Goal: Task Accomplishment & Management: Complete application form

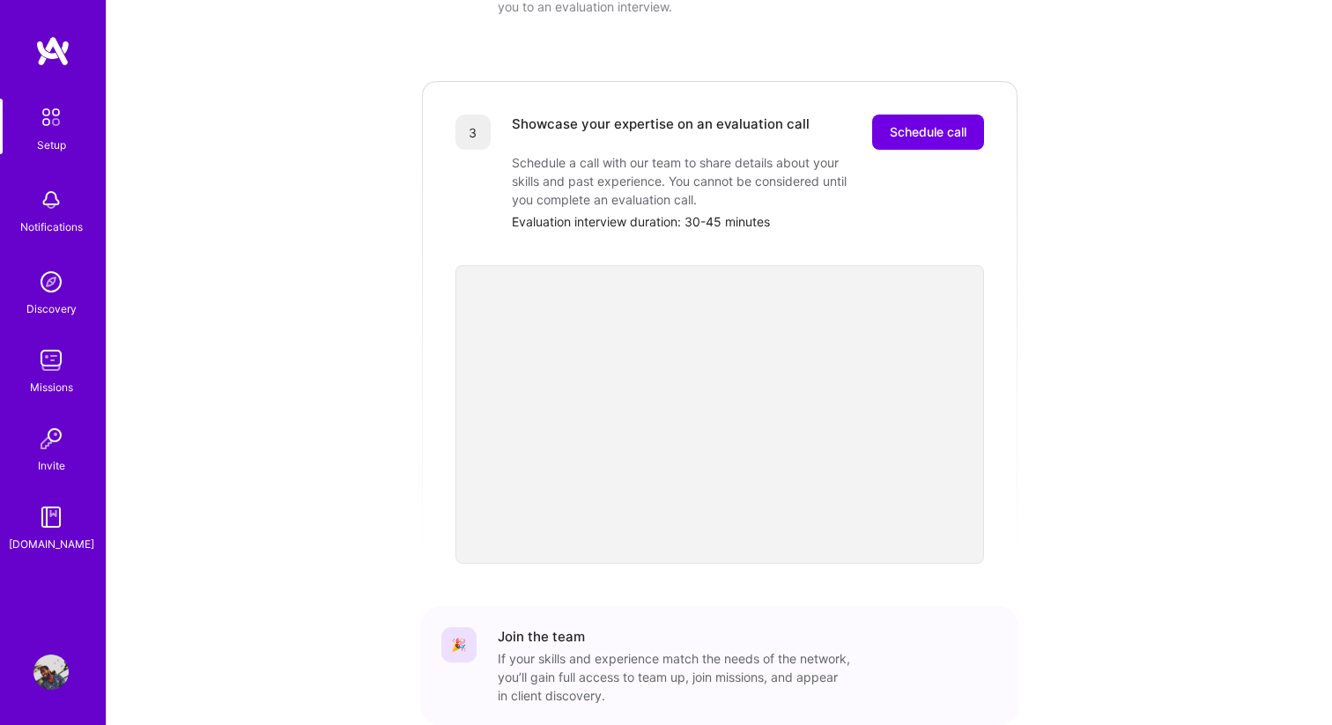
scroll to position [508, 0]
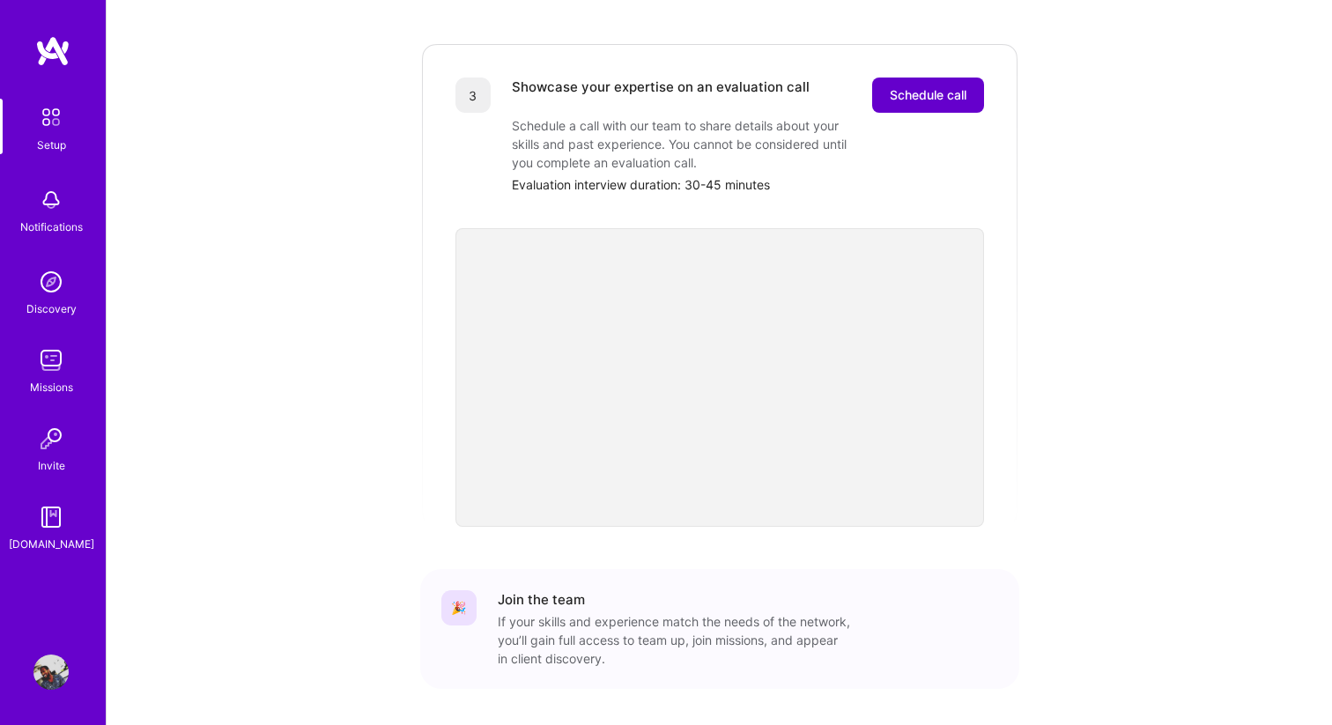
click at [913, 78] on button "Schedule call" at bounding box center [928, 95] width 112 height 35
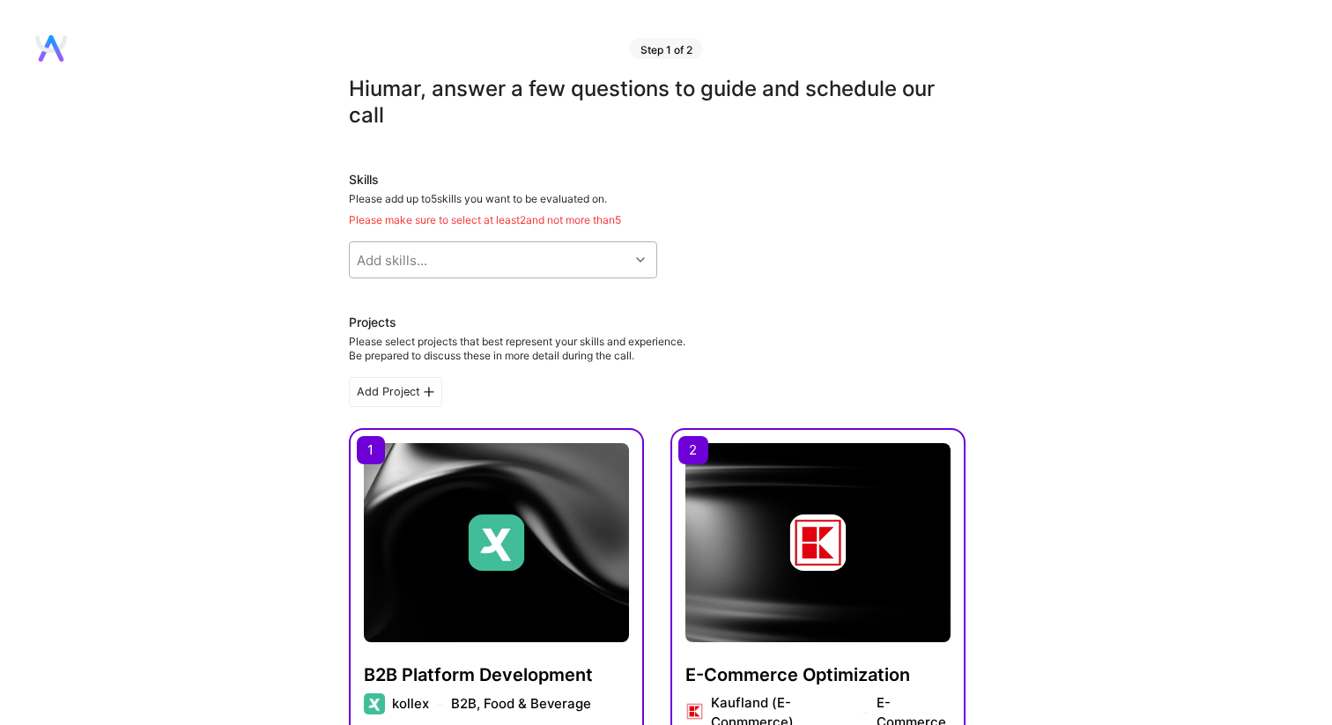
click at [530, 251] on div "Add skills..." at bounding box center [489, 259] width 279 height 35
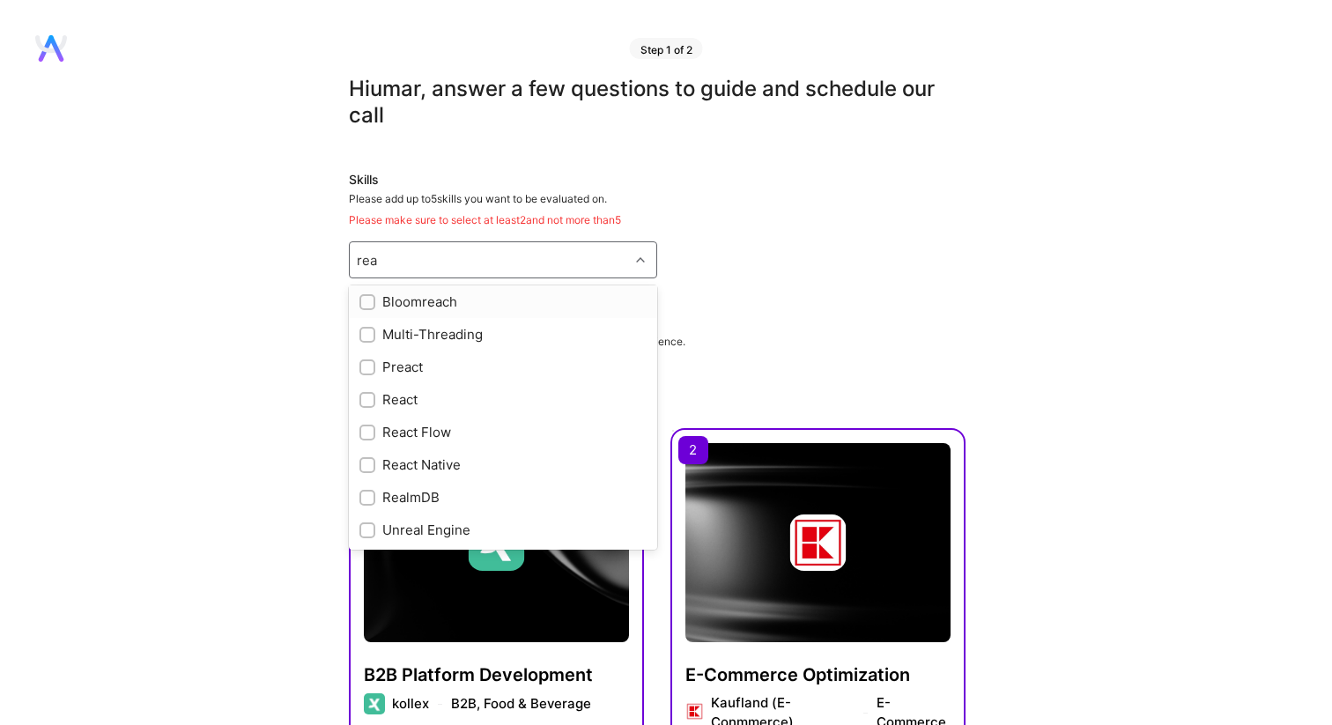
scroll to position [4, 0]
type input "reac"
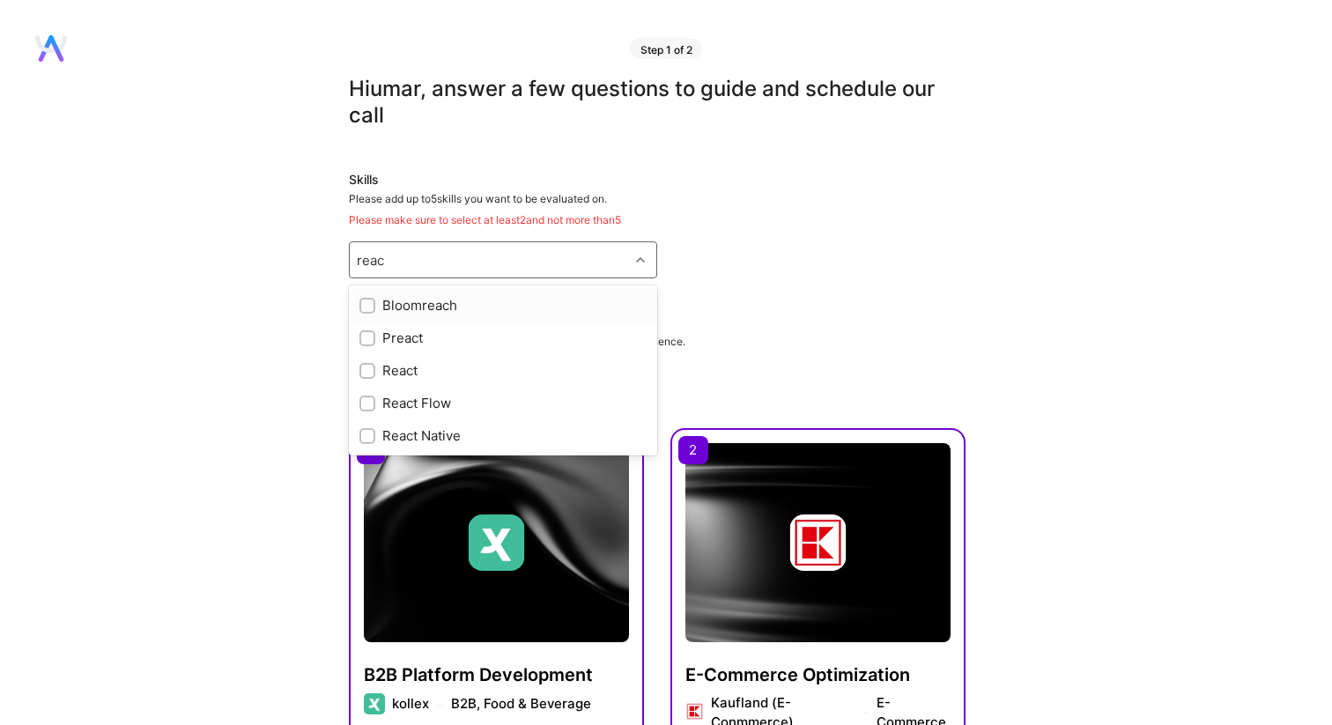
scroll to position [0, 0]
click at [367, 371] on input "checkbox" at bounding box center [369, 372] width 12 height 12
checkbox input "true"
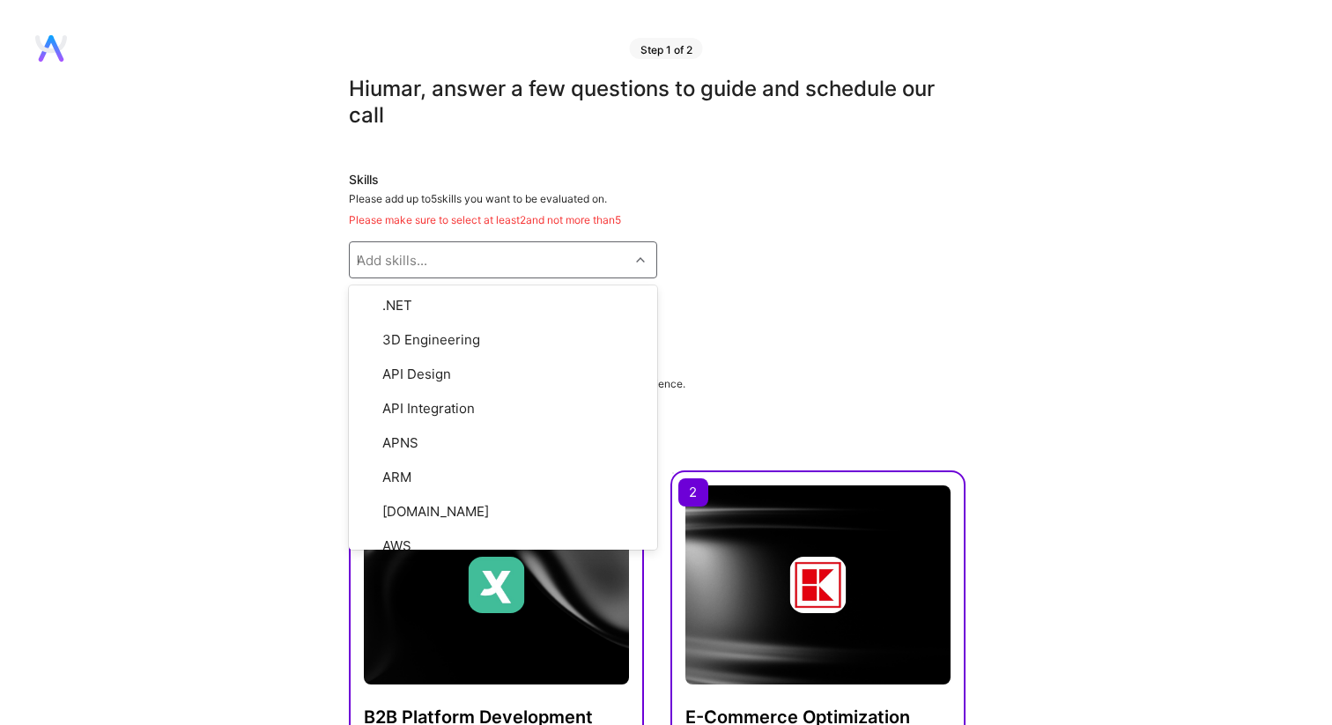
type input "ht"
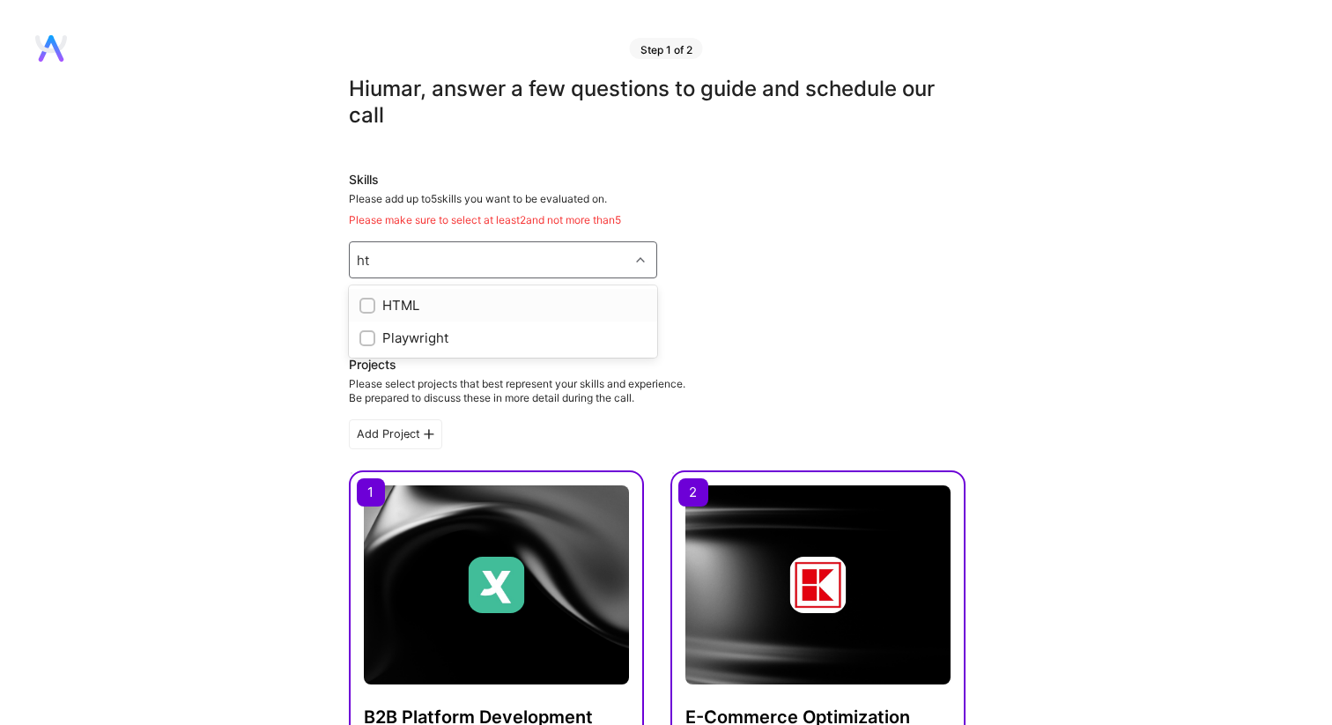
click at [371, 304] on input "checkbox" at bounding box center [369, 306] width 12 height 12
checkbox input "true"
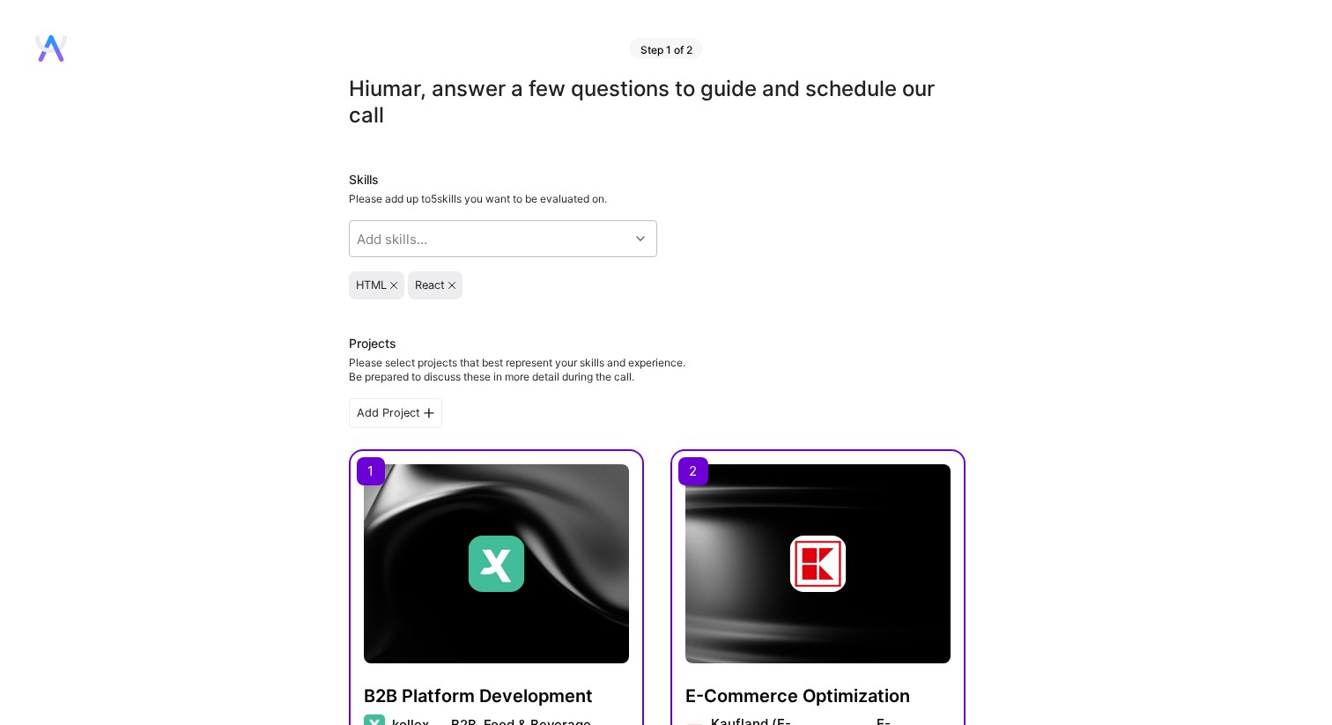
click at [431, 239] on div "Add skills..." at bounding box center [489, 238] width 279 height 35
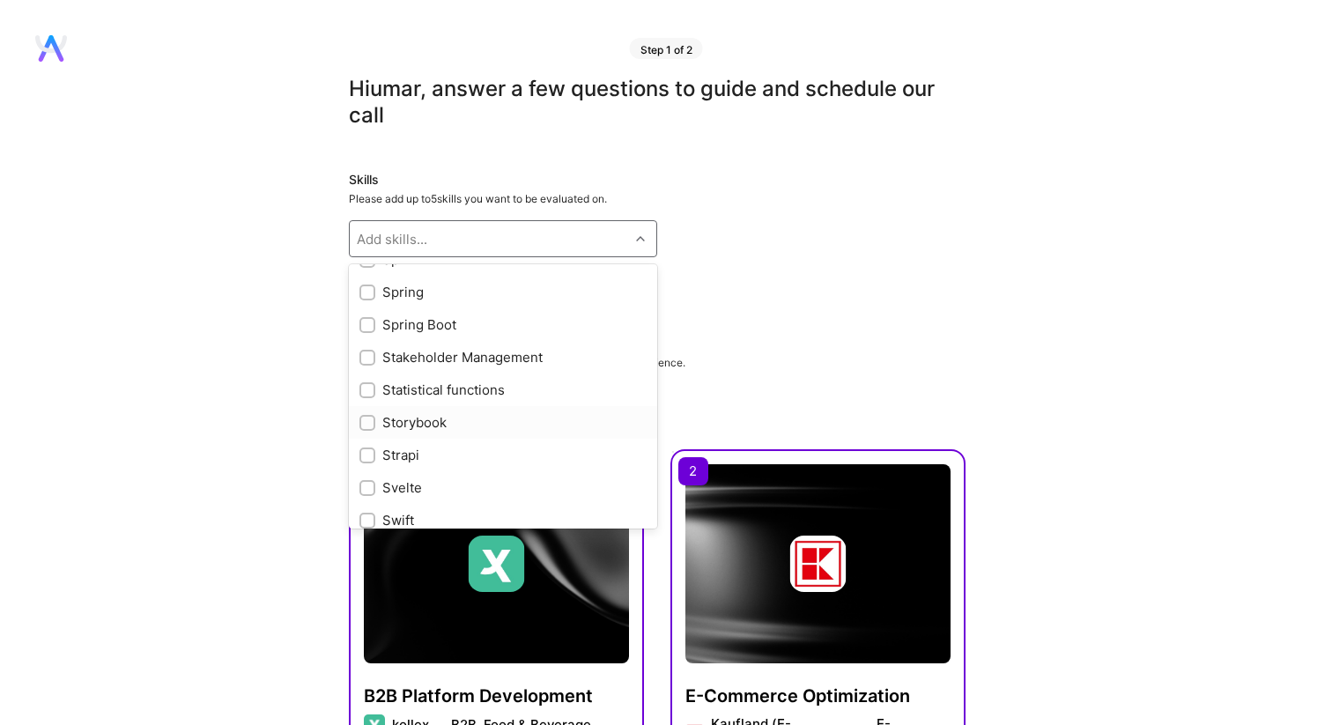
scroll to position [9108, 0]
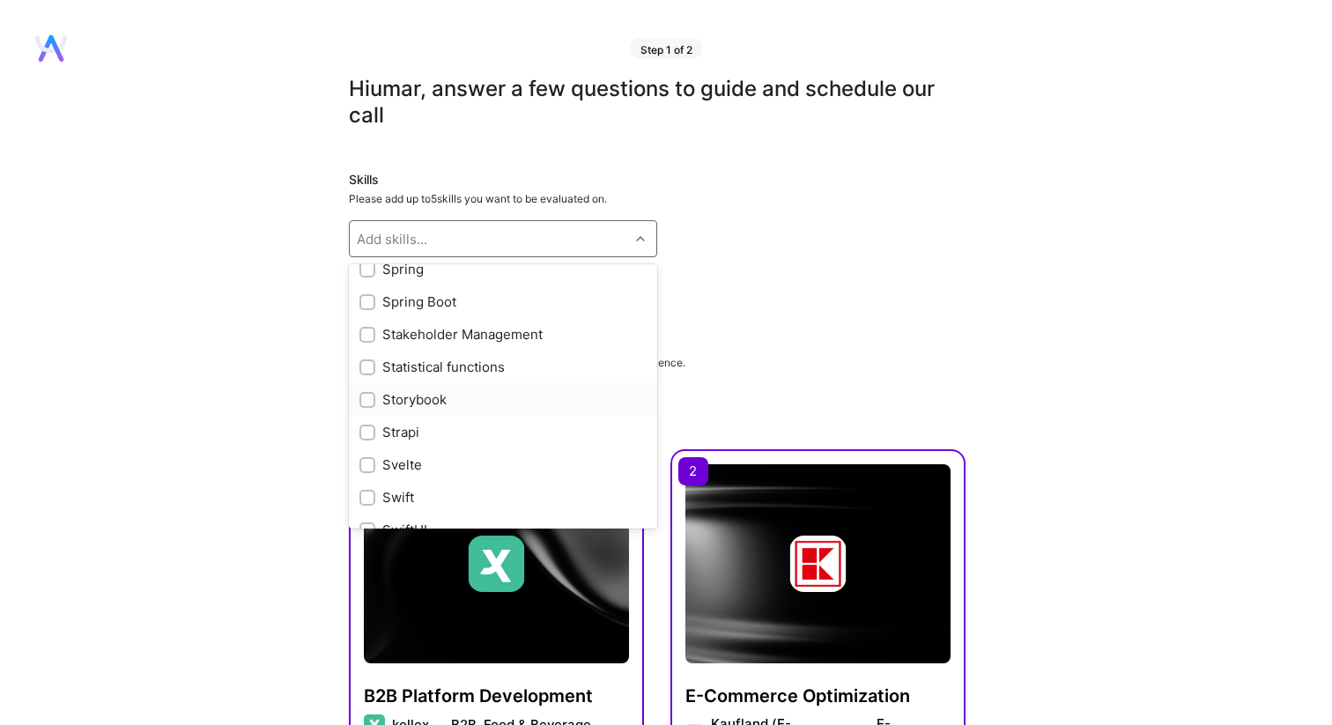
click at [367, 400] on input "checkbox" at bounding box center [369, 401] width 12 height 12
checkbox input "true"
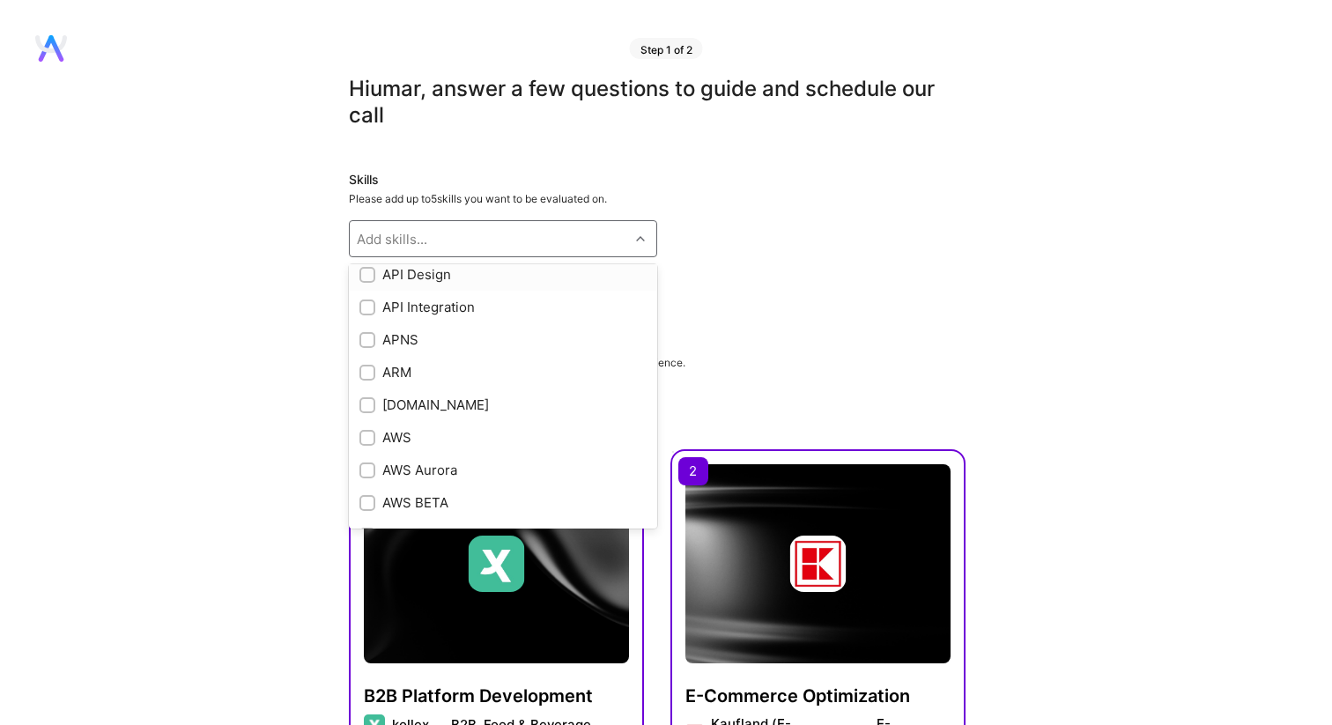
scroll to position [85, 0]
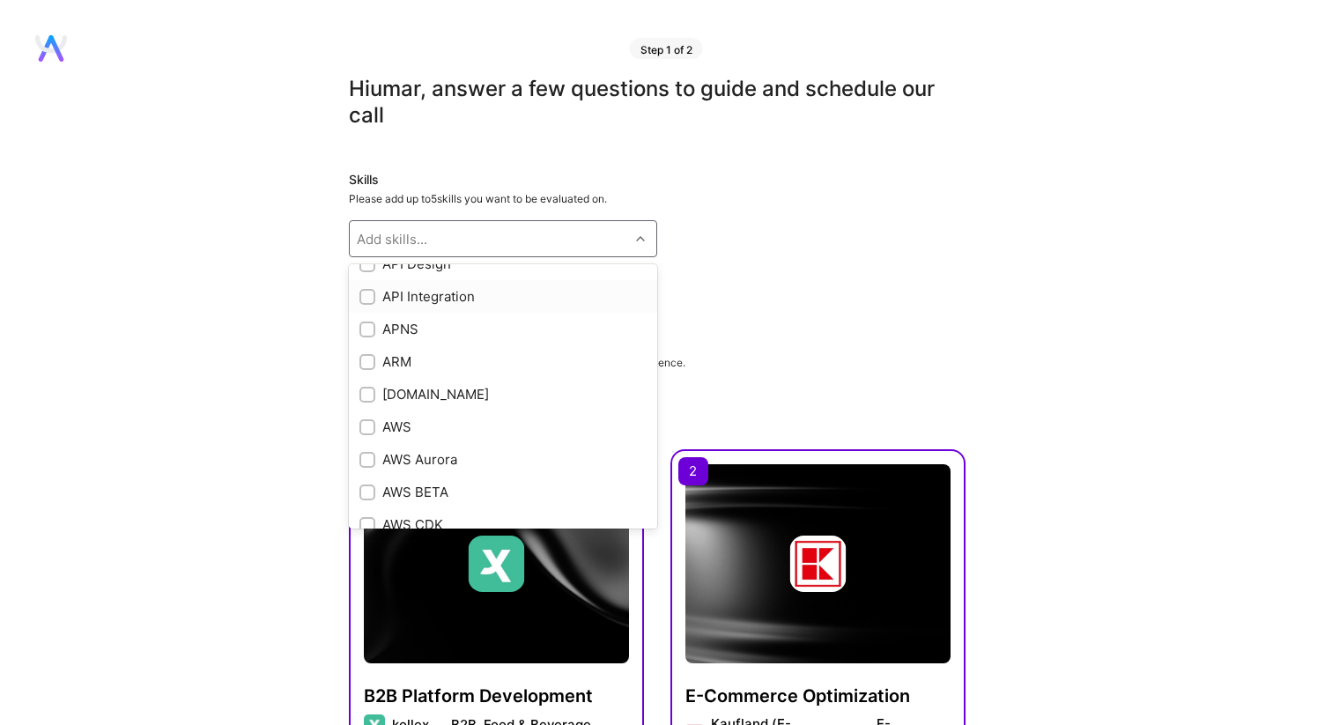
click at [364, 297] on input "checkbox" at bounding box center [369, 298] width 12 height 12
checkbox input "true"
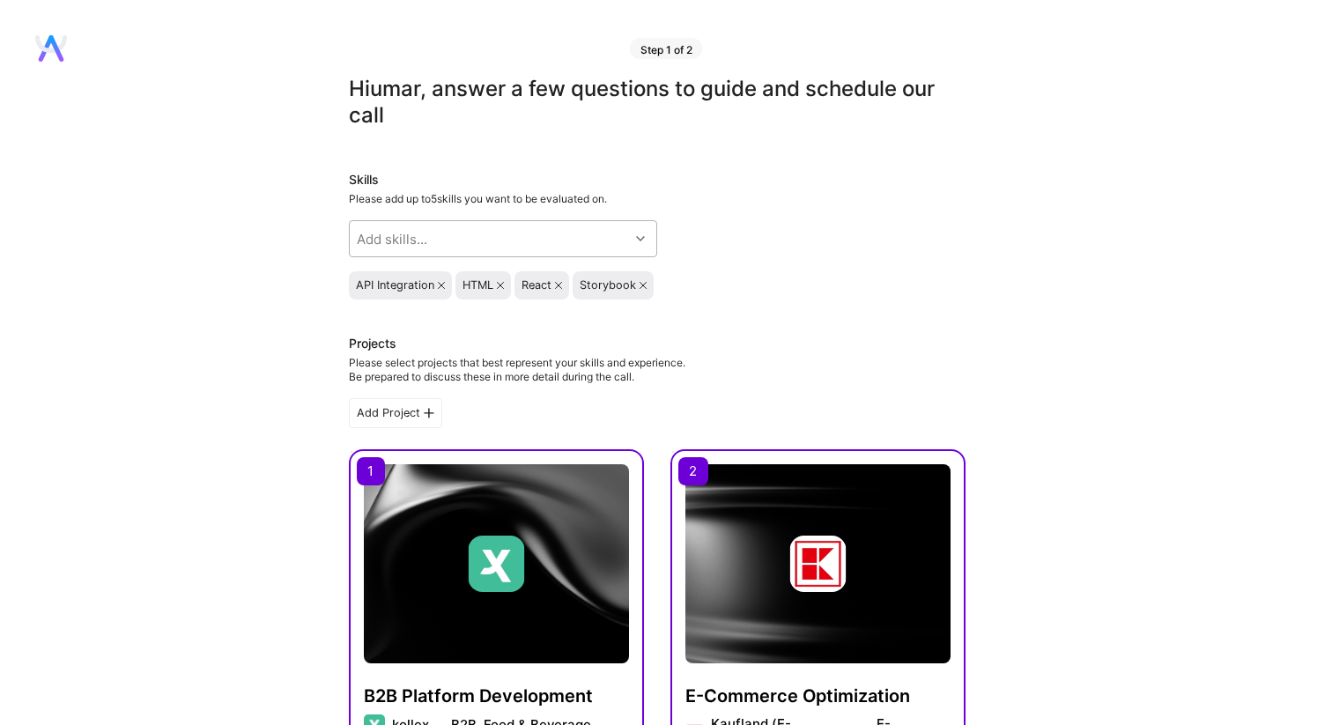
click at [466, 240] on div "Add skills..." at bounding box center [489, 238] width 279 height 35
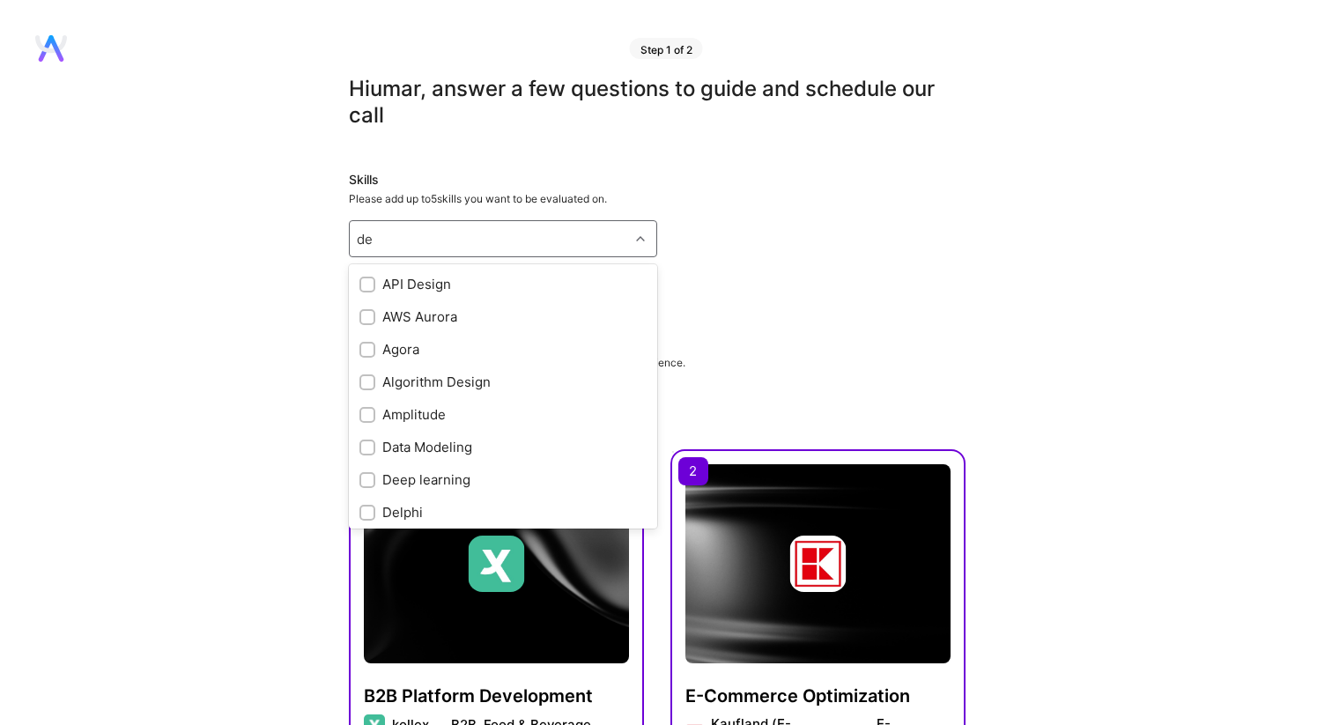
type input "d"
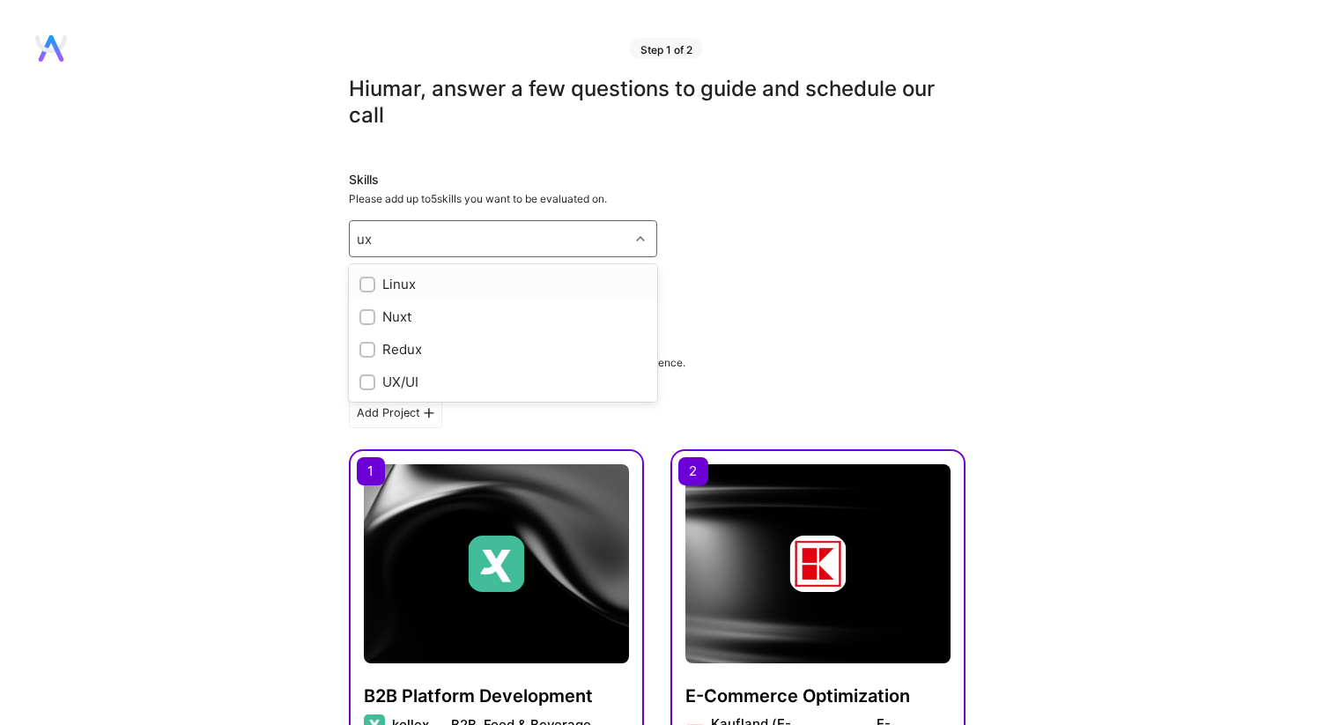
type input "u"
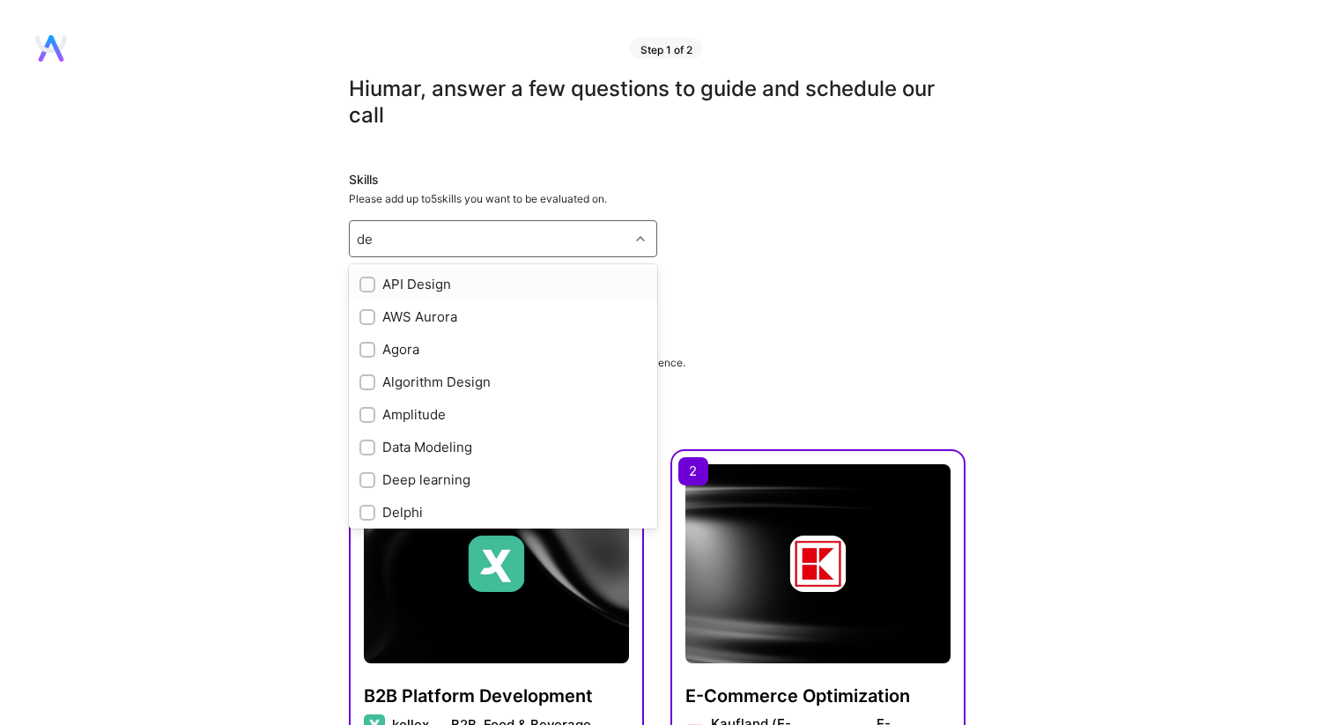
type input "d"
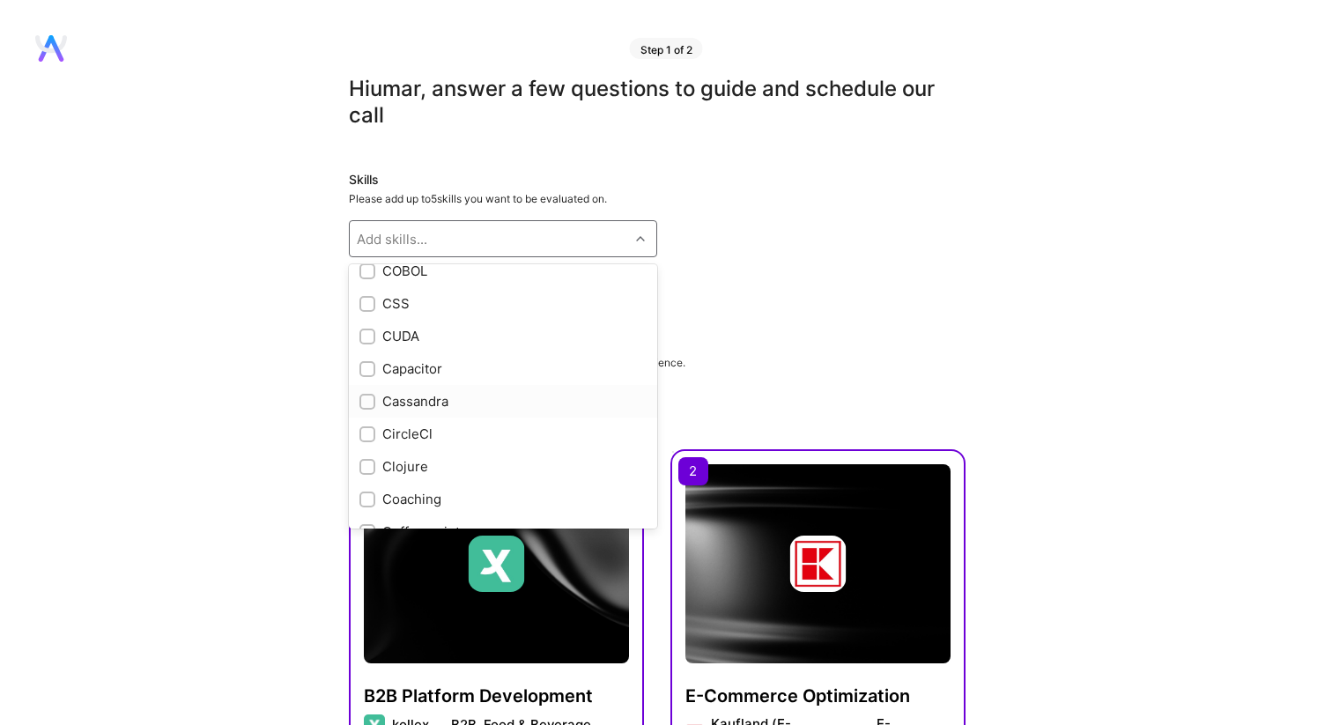
scroll to position [1805, 0]
click at [372, 307] on input "checkbox" at bounding box center [369, 305] width 12 height 12
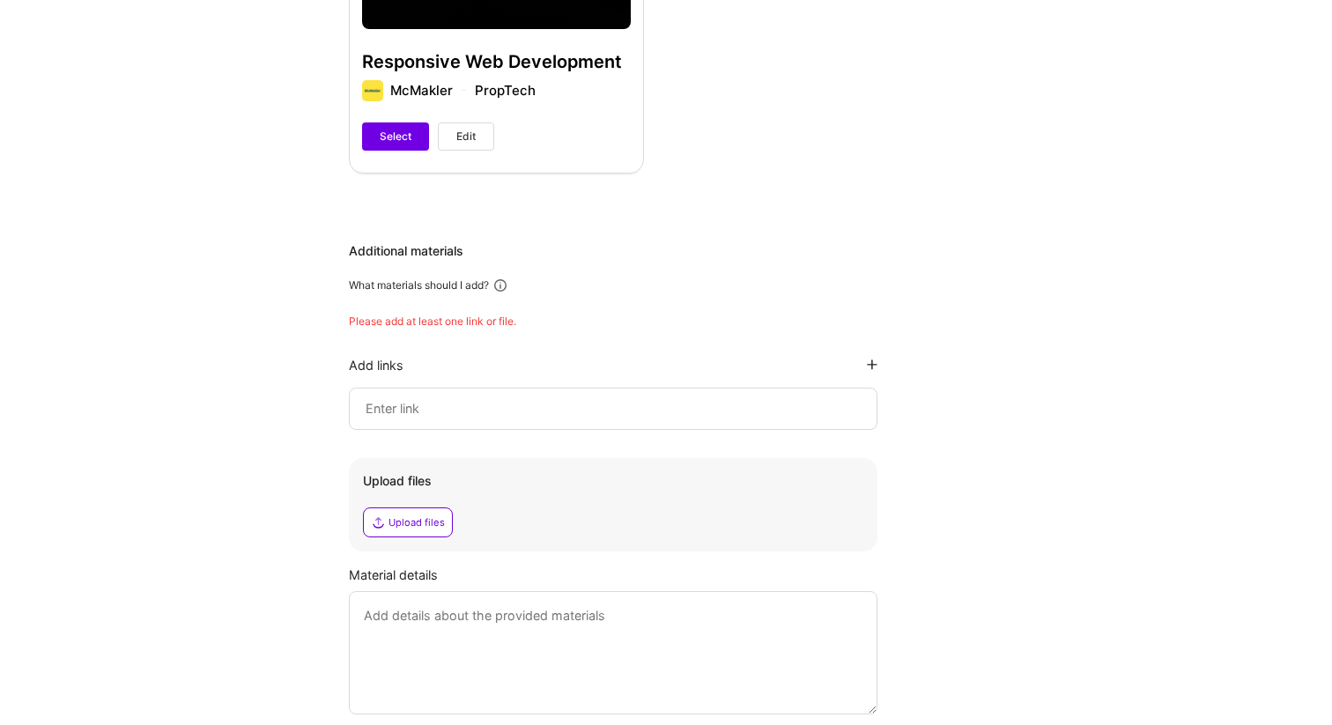
scroll to position [996, 0]
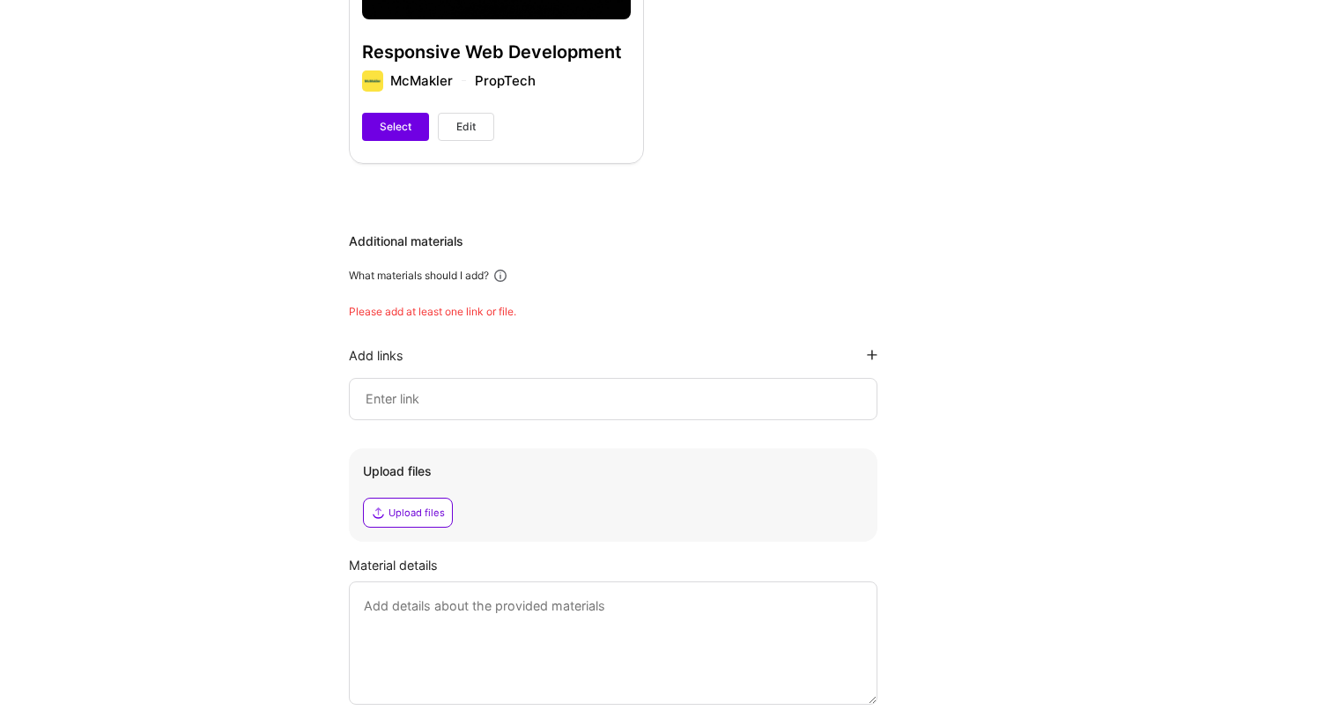
click at [437, 400] on input at bounding box center [613, 398] width 499 height 21
click at [631, 396] on input at bounding box center [613, 398] width 499 height 21
paste input "https://github.com/webmansa/cee-tv-web/tree/main"
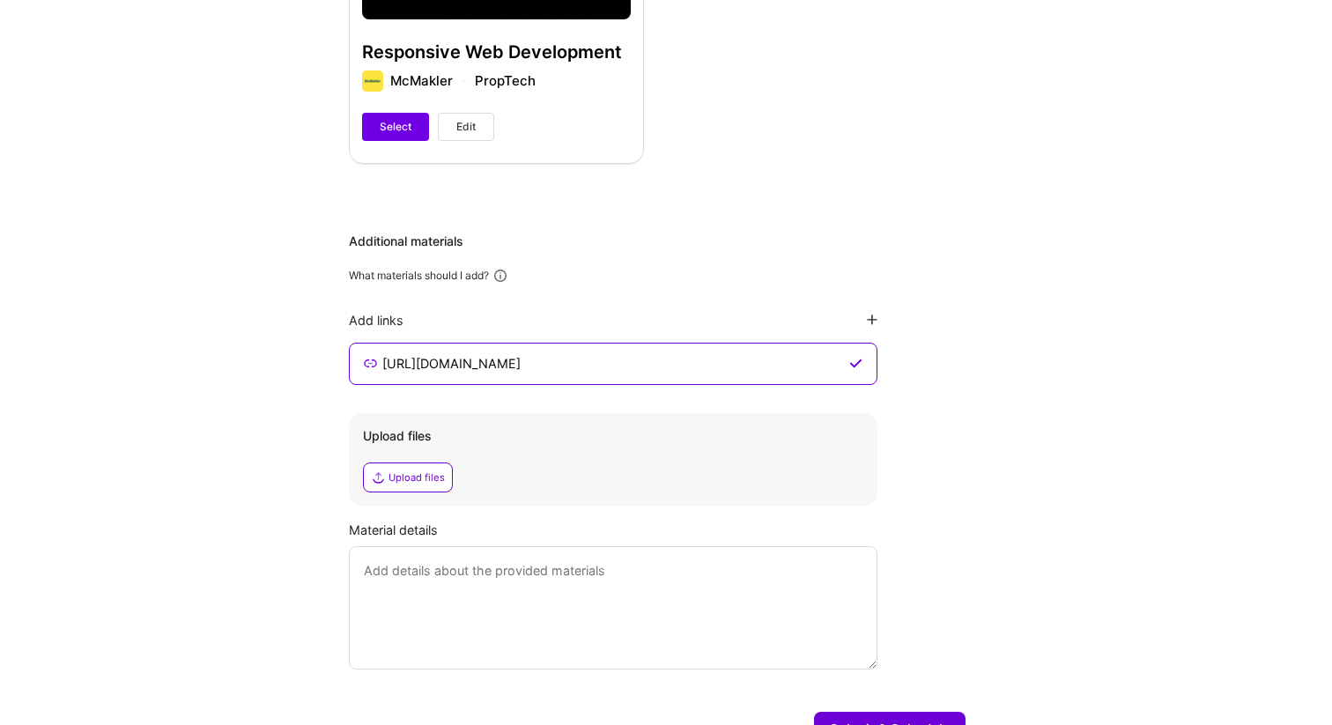
type input "https://github.com/webmansa/cee-tv-web/tree/main"
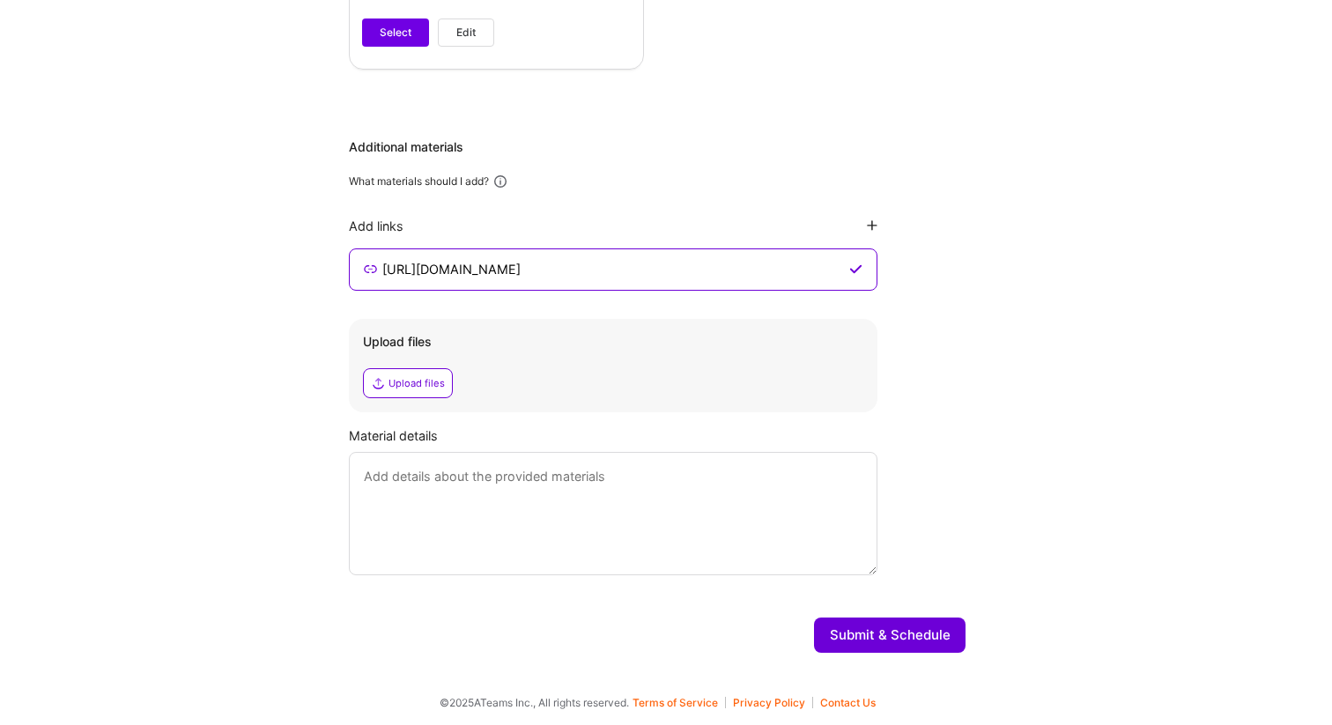
click at [868, 636] on button "Submit & Schedule" at bounding box center [890, 634] width 152 height 35
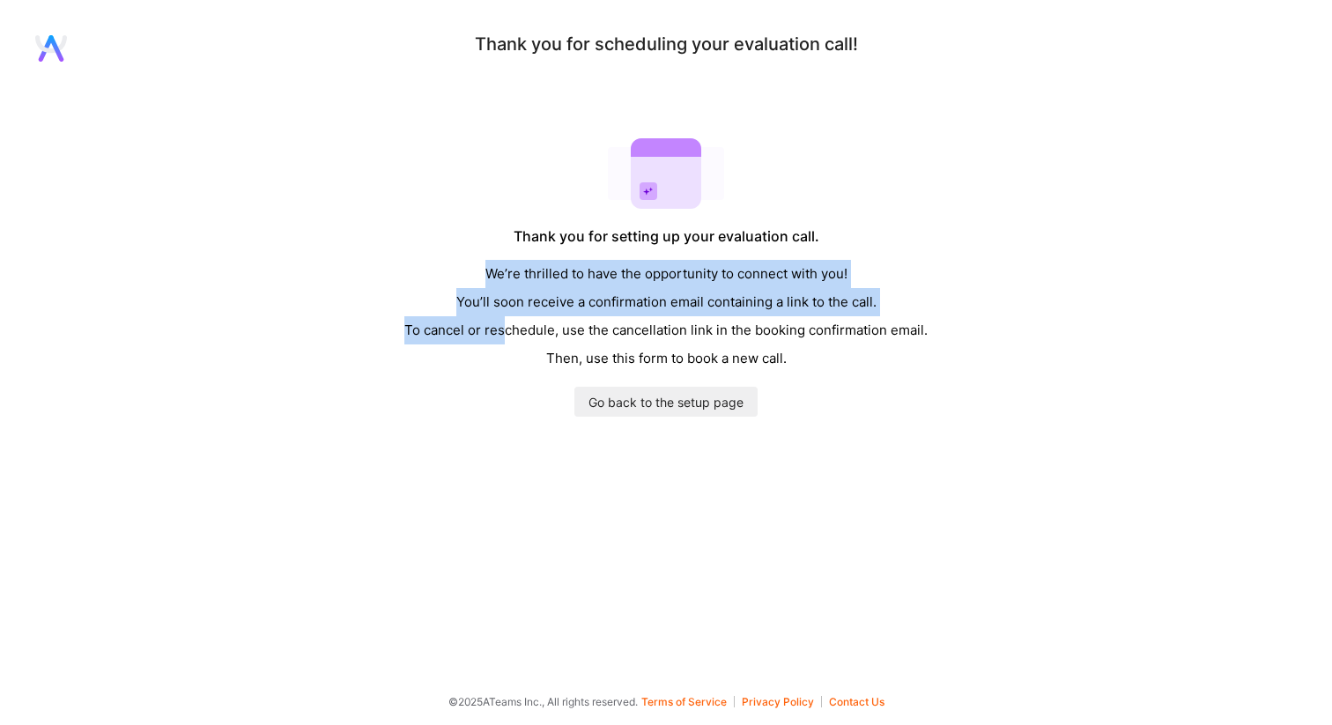
drag, startPoint x: 482, startPoint y: 274, endPoint x: 501, endPoint y: 329, distance: 57.9
click at [502, 329] on div "We’re thrilled to have the opportunity to connect with you! You’ll soon receive…" at bounding box center [665, 316] width 523 height 113
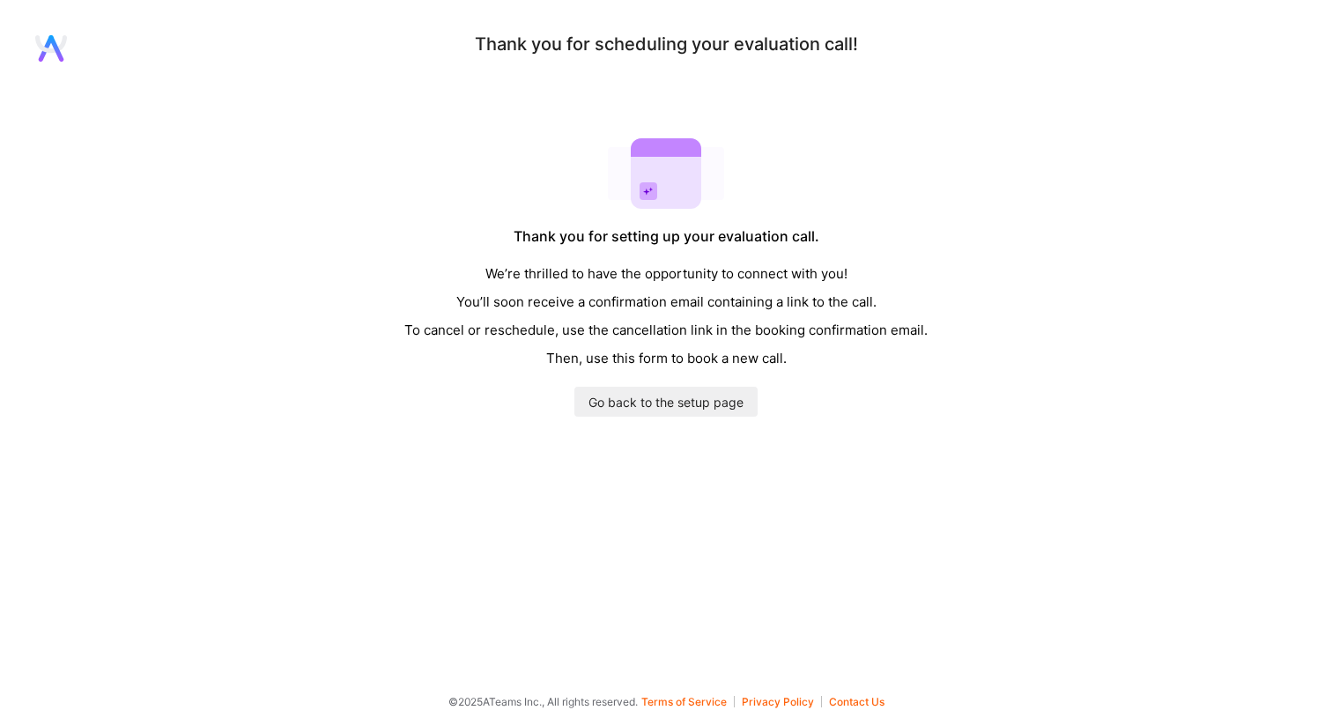
click at [678, 336] on div "We’re thrilled to have the opportunity to connect with you! You’ll soon receive…" at bounding box center [665, 316] width 523 height 113
click at [678, 403] on link "Go back to the setup page" at bounding box center [665, 402] width 183 height 30
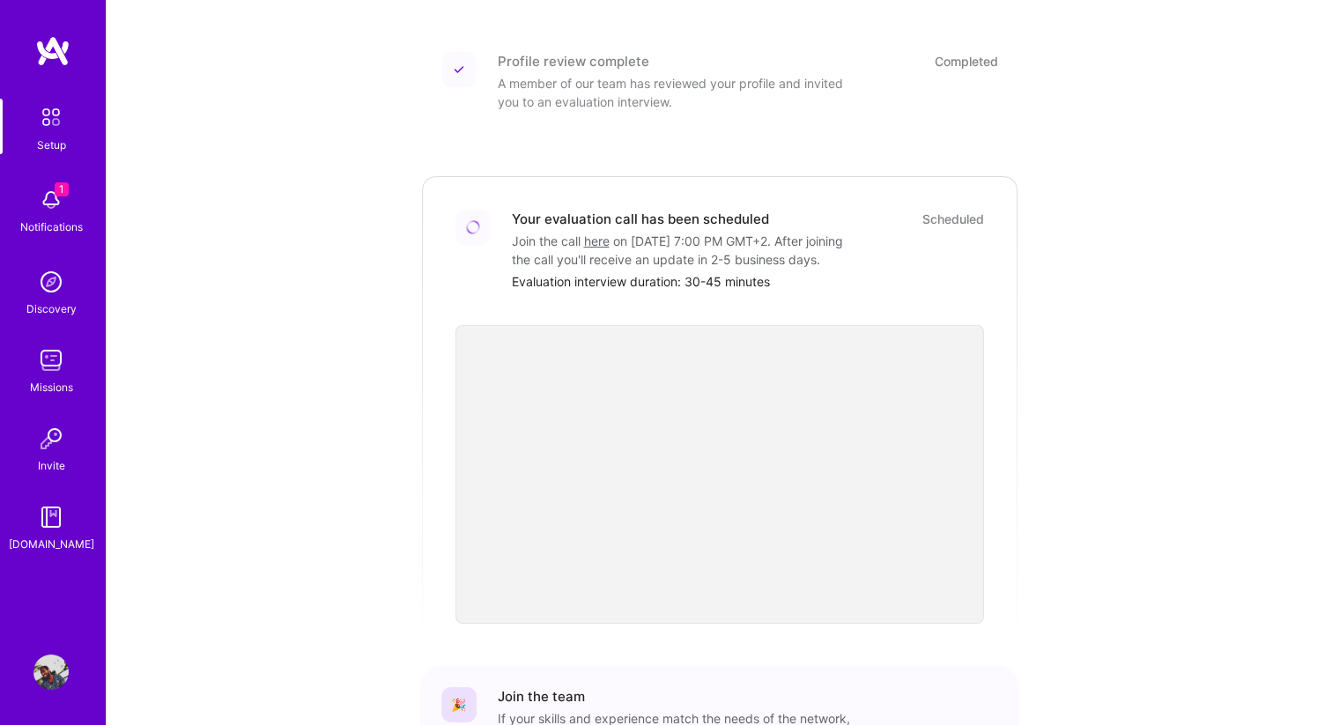
scroll to position [365, 0]
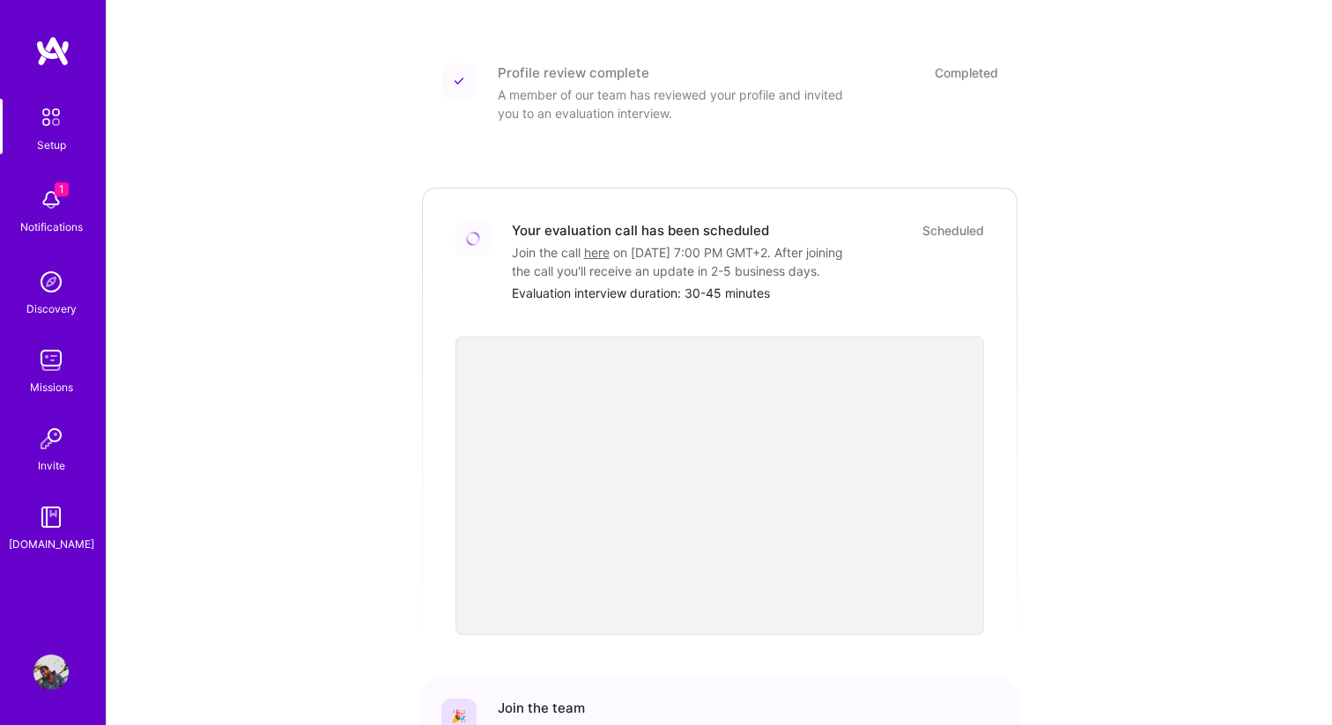
click at [44, 208] on img at bounding box center [50, 199] width 35 height 35
click at [50, 373] on img at bounding box center [50, 360] width 35 height 35
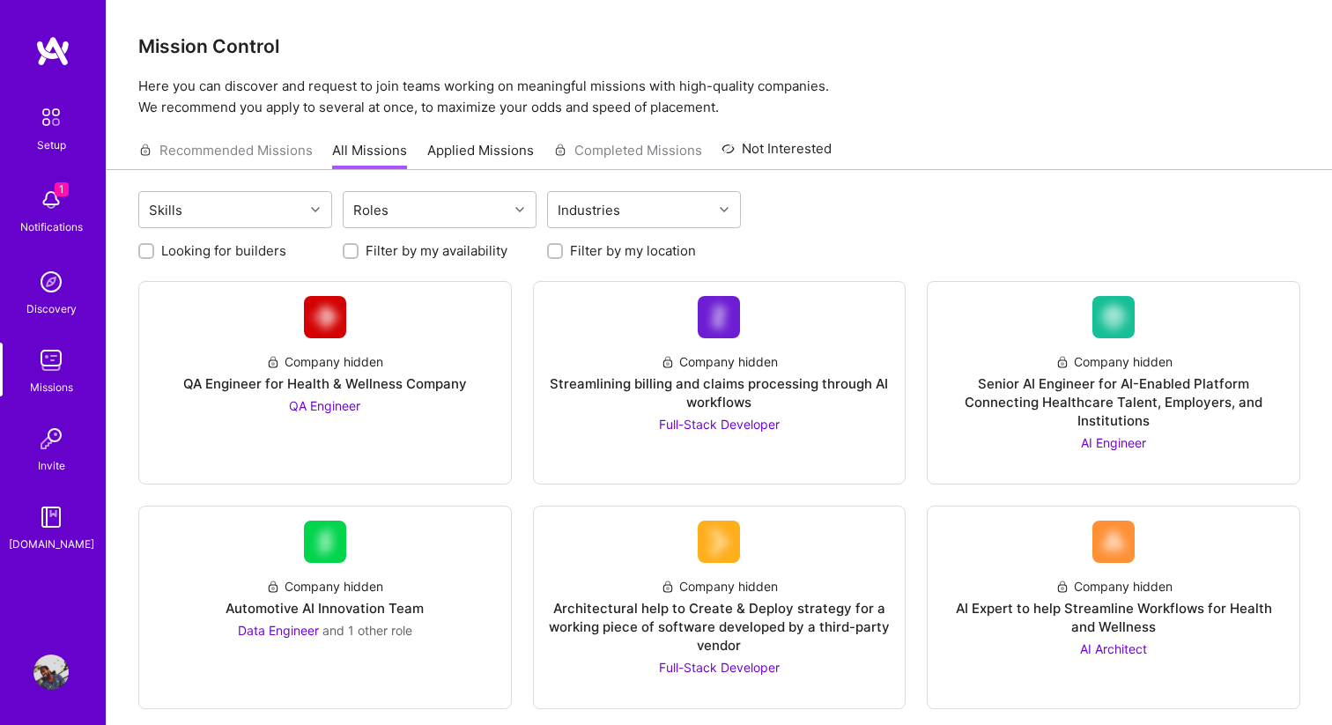
click at [466, 145] on link "Applied Missions" at bounding box center [480, 155] width 107 height 29
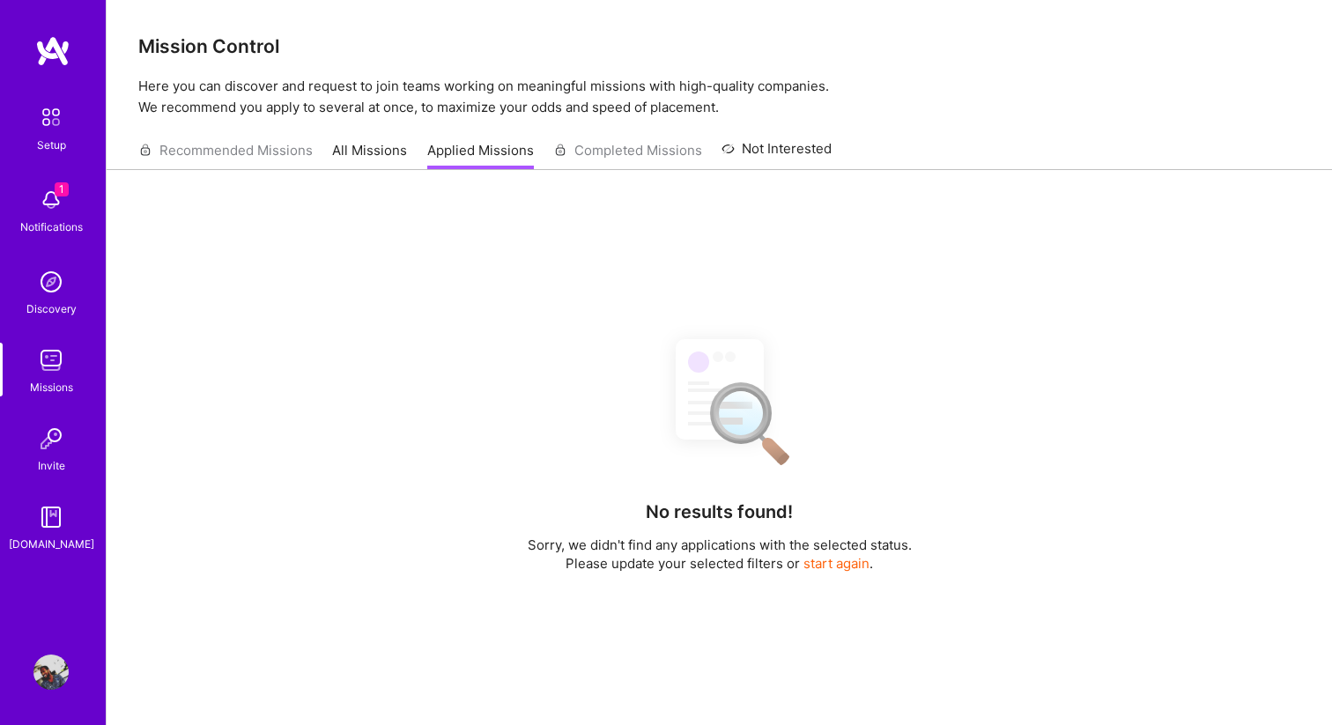
click at [638, 160] on div "Recommended Missions All Missions Applied Missions Completed Missions Not Inter…" at bounding box center [484, 150] width 693 height 38
click at [595, 151] on div "Recommended Missions All Missions Applied Missions Completed Missions Not Inter…" at bounding box center [484, 150] width 693 height 38
click at [220, 146] on div "Recommended Missions All Missions Applied Missions Completed Missions Not Inter…" at bounding box center [484, 150] width 693 height 38
click at [329, 155] on div "Recommended Missions All Missions Applied Missions Completed Missions Not Inter…" at bounding box center [484, 150] width 693 height 38
click at [358, 155] on link "All Missions" at bounding box center [369, 155] width 75 height 29
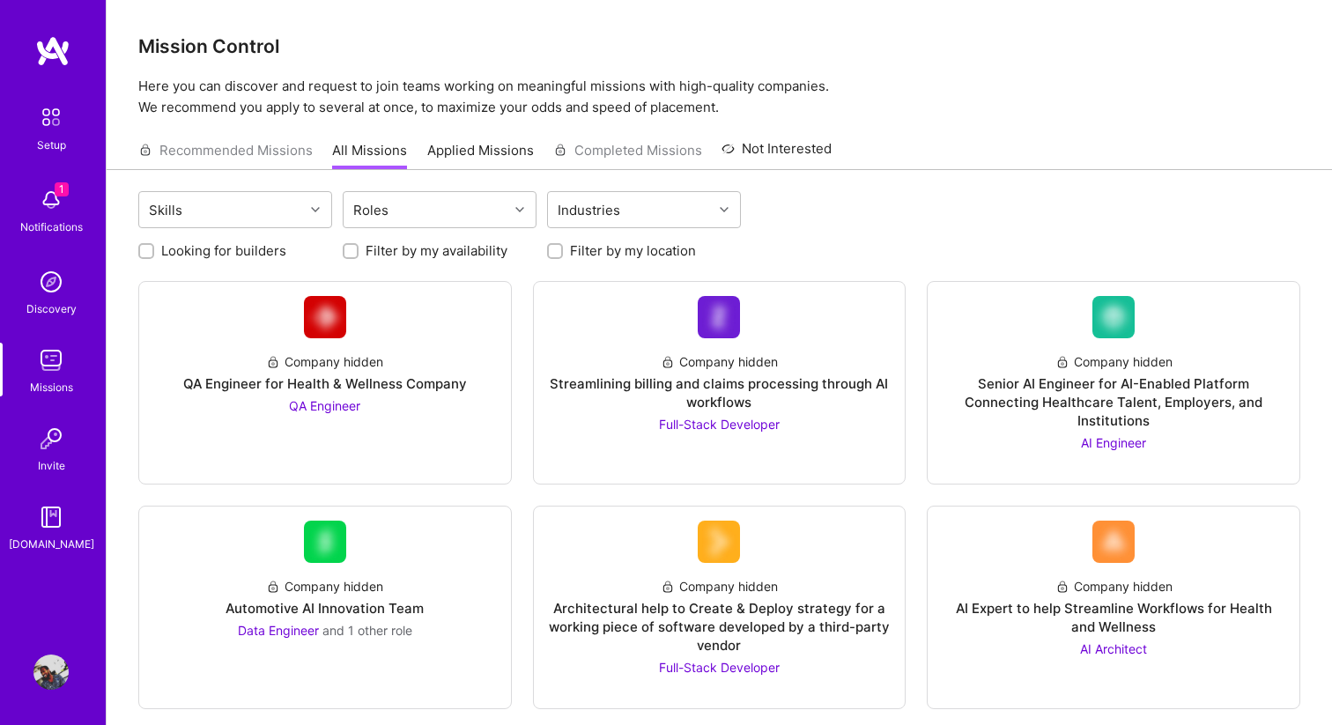
click at [52, 215] on img at bounding box center [50, 199] width 35 height 35
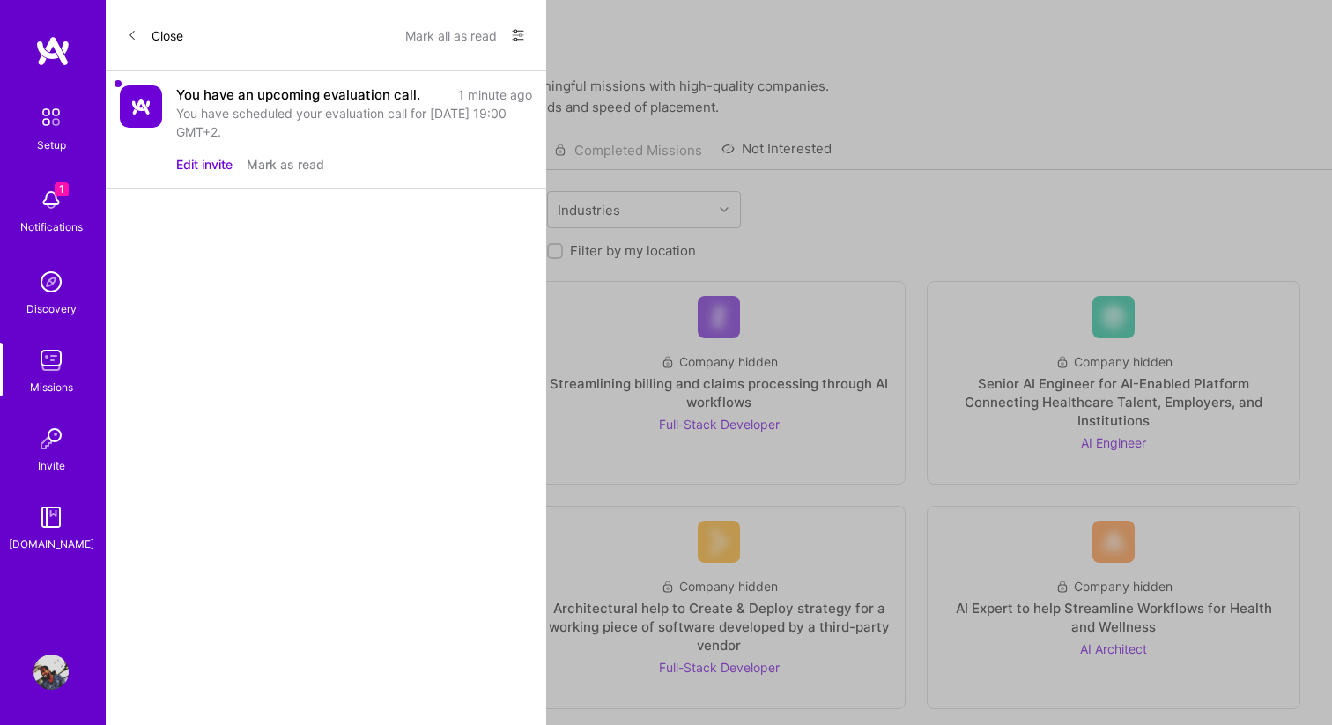
click at [291, 166] on button "Mark as read" at bounding box center [286, 164] width 78 height 18
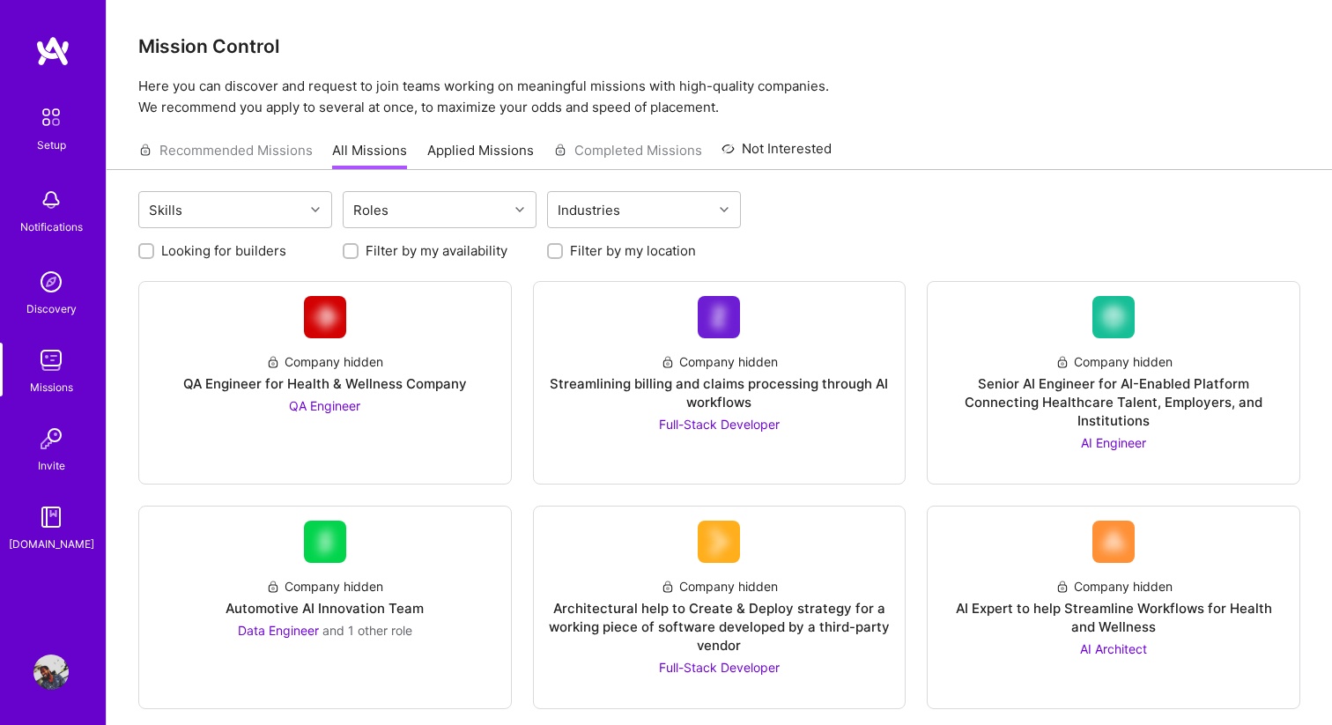
click at [55, 116] on img at bounding box center [51, 117] width 37 height 37
